Goal: Transaction & Acquisition: Purchase product/service

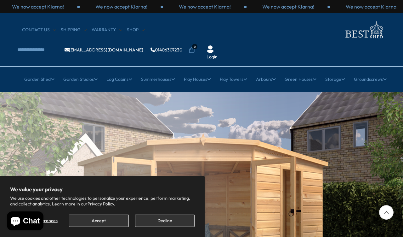
click at [103, 221] on button "Accept" at bounding box center [99, 220] width 60 height 12
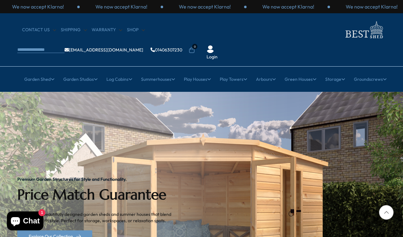
click at [165, 71] on link "Summerhouses" at bounding box center [158, 79] width 34 height 16
click at [88, 112] on link "All Summerhouses" at bounding box center [74, 117] width 37 height 11
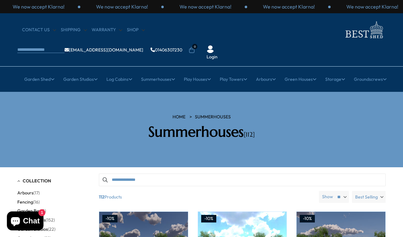
click at [117, 71] on link "Log Cabins" at bounding box center [119, 79] width 26 height 16
click at [82, 112] on link "All Cabins" at bounding box center [75, 117] width 20 height 11
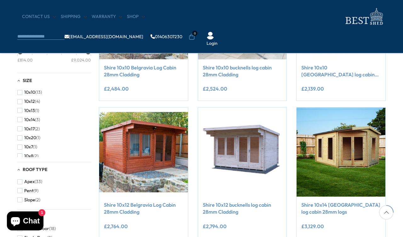
click at [18, 131] on span "button" at bounding box center [19, 128] width 5 height 5
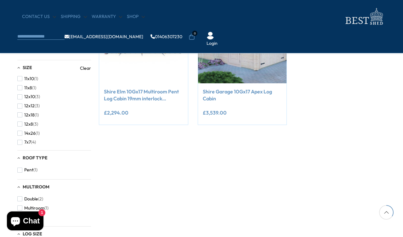
scroll to position [76, 0]
click at [19, 116] on span "button" at bounding box center [19, 113] width 5 height 5
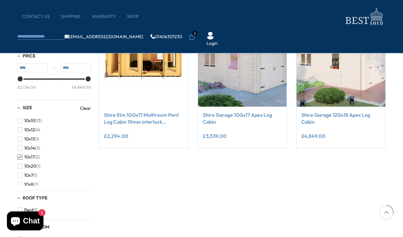
scroll to position [138, 0]
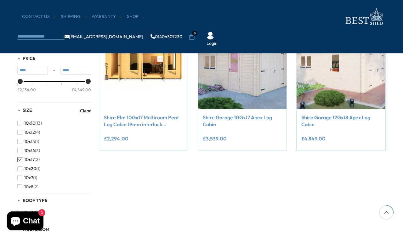
click at [20, 171] on span "button" at bounding box center [19, 168] width 5 height 5
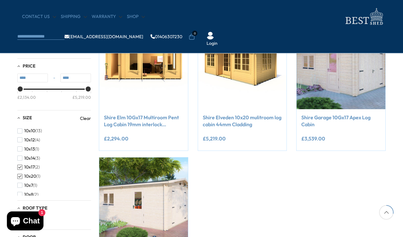
click at [21, 160] on span "button" at bounding box center [19, 157] width 5 height 5
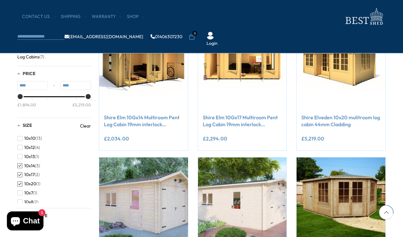
click at [19, 159] on span "button" at bounding box center [19, 156] width 5 height 5
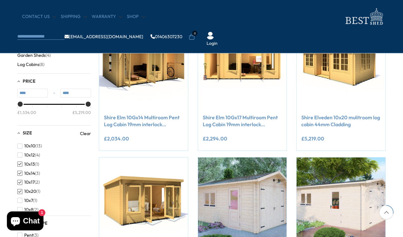
click at [20, 157] on span "button" at bounding box center [19, 154] width 5 height 5
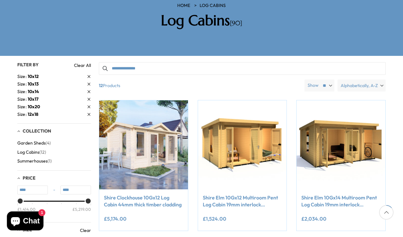
scroll to position [114, 0]
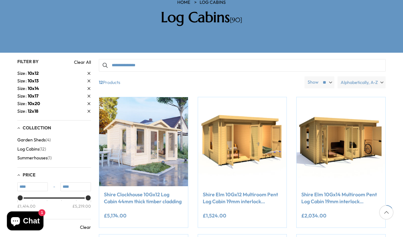
click at [374, 76] on span "Alphabetically, A-Z" at bounding box center [359, 82] width 37 height 12
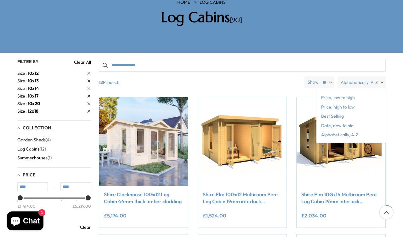
click at [353, 93] on span "Price, low to high" at bounding box center [351, 97] width 69 height 9
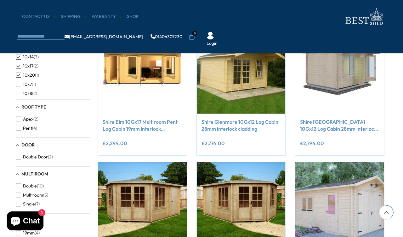
scroll to position [271, 1]
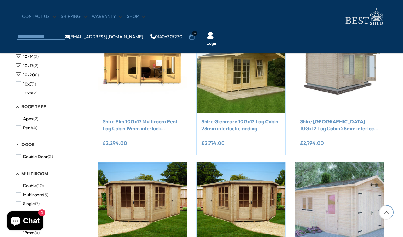
click at [159, 125] on link "Shire Elm 10Gx17 Multiroom Pent Log Cabin 19mm interlock Cladding" at bounding box center [142, 125] width 79 height 14
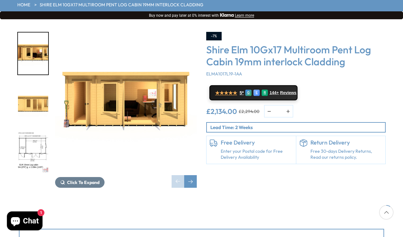
scroll to position [94, 0]
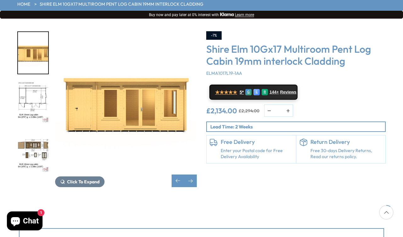
click at [36, 81] on img "3 / 10" at bounding box center [33, 102] width 30 height 42
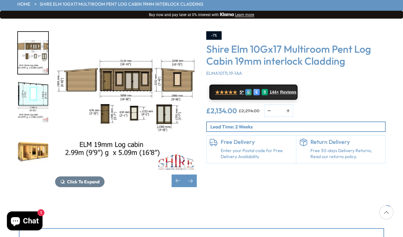
click at [37, 135] on img "6 / 10" at bounding box center [33, 151] width 30 height 42
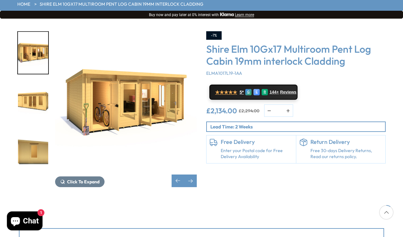
click at [31, 134] on img "8 / 10" at bounding box center [33, 151] width 30 height 42
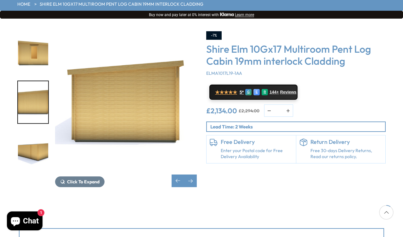
click at [34, 90] on img "9 / 10" at bounding box center [33, 102] width 30 height 42
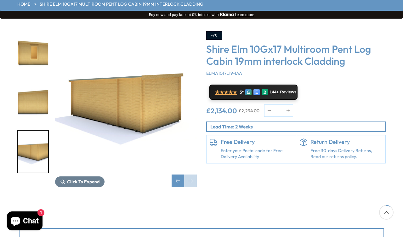
click at [38, 132] on img "10 / 10" at bounding box center [33, 151] width 30 height 42
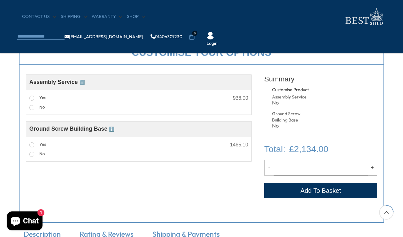
scroll to position [229, 0]
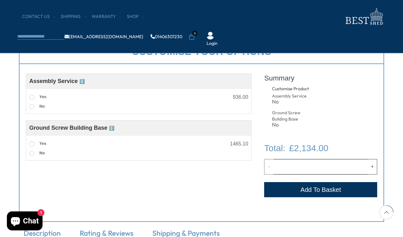
click at [33, 143] on span at bounding box center [31, 143] width 5 height 5
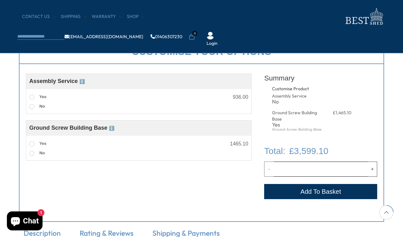
click at [33, 154] on span at bounding box center [31, 153] width 5 height 5
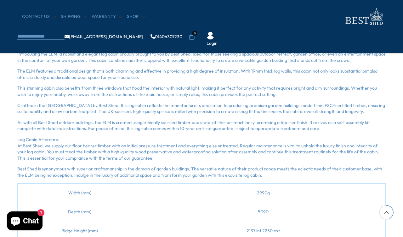
scroll to position [337, 0]
